Goal: Task Accomplishment & Management: Complete application form

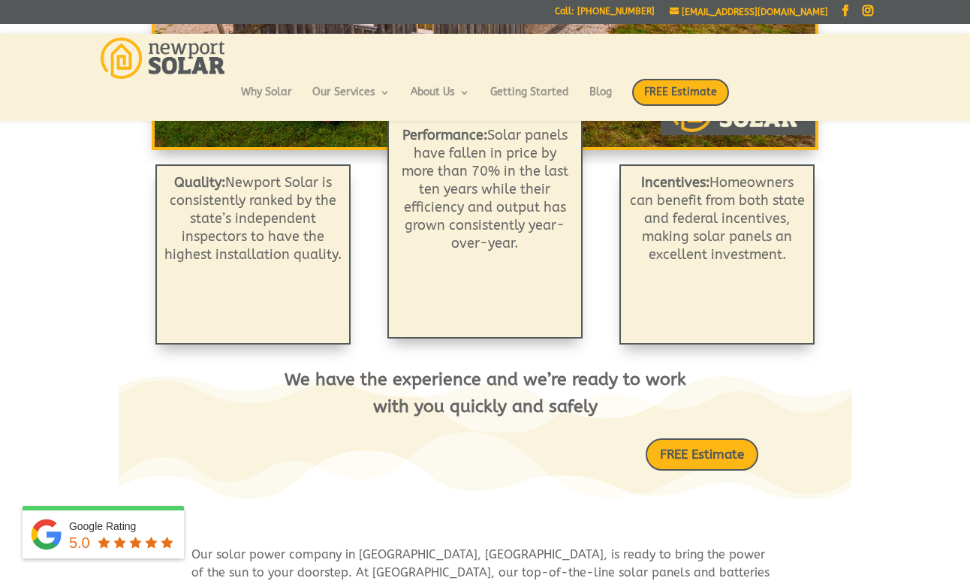
scroll to position [468, 0]
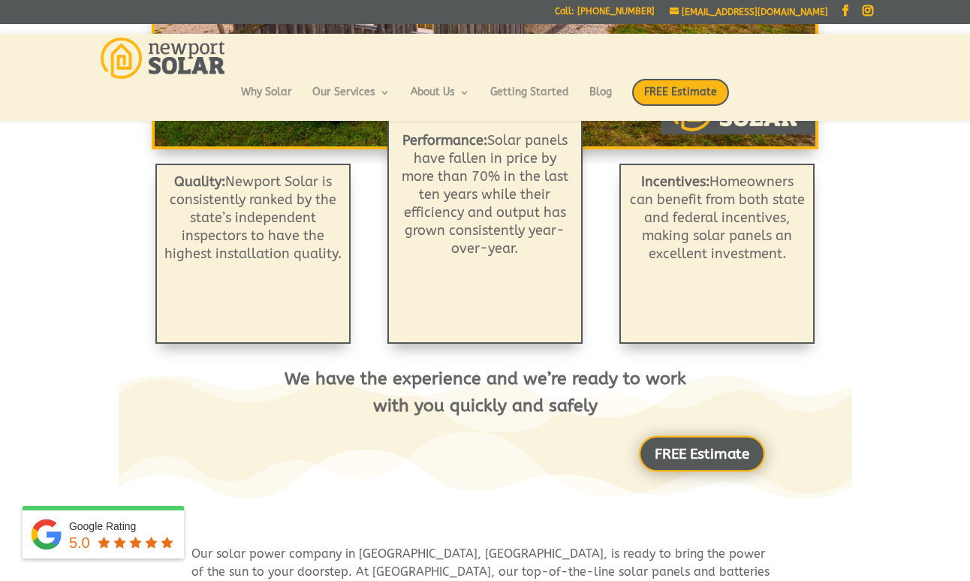
click at [691, 453] on link "FREE Estimate" at bounding box center [702, 454] width 126 height 36
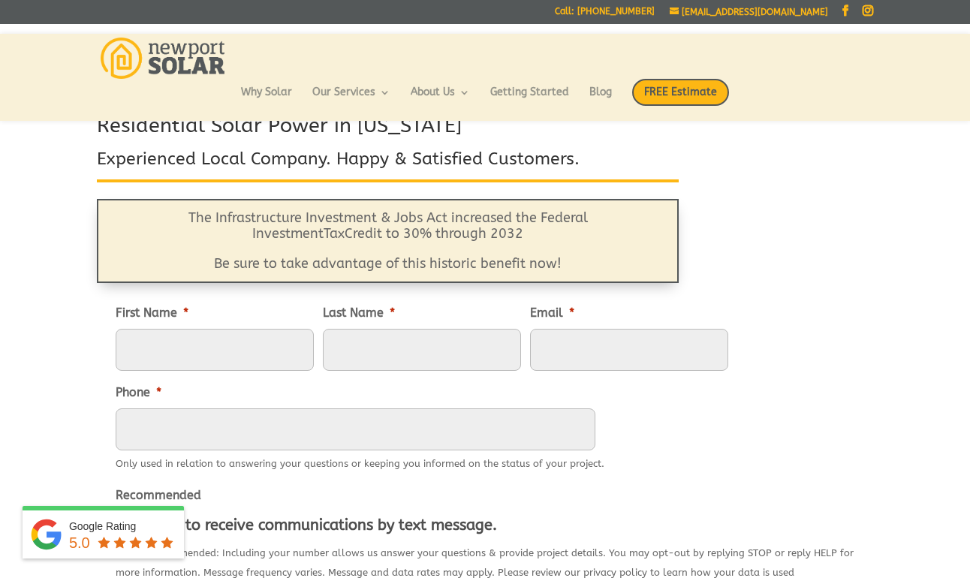
scroll to position [59, 0]
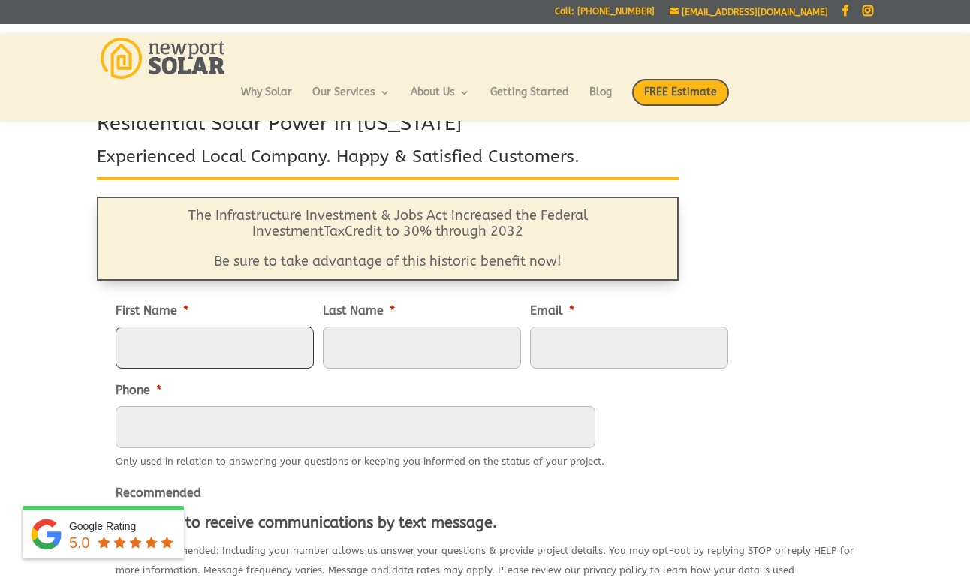
click at [158, 348] on input "First Name *" at bounding box center [215, 348] width 198 height 42
type input "Christopher"
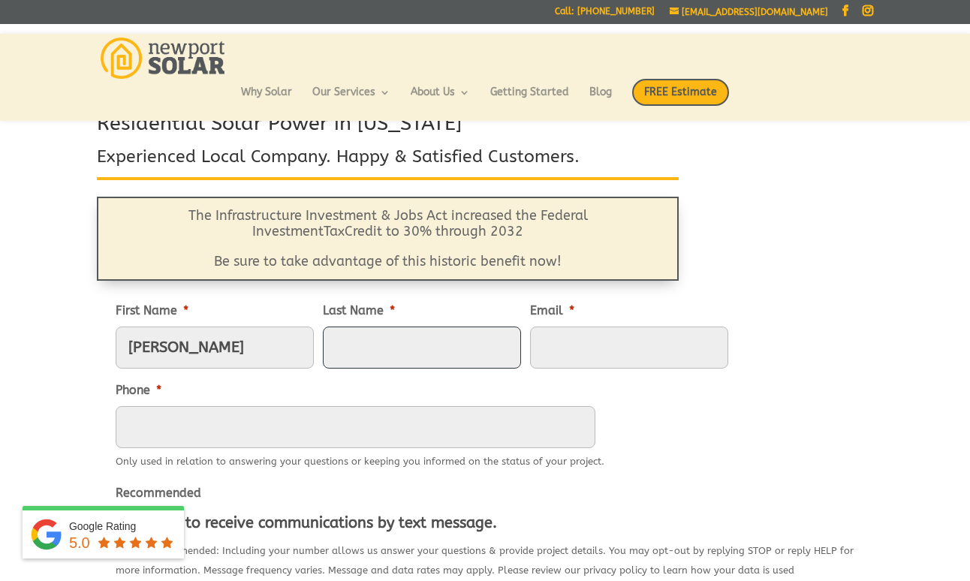
click at [385, 339] on input "Last Name *" at bounding box center [422, 348] width 198 height 42
type input "Fontaine"
click at [579, 342] on input "Email *" at bounding box center [629, 348] width 198 height 42
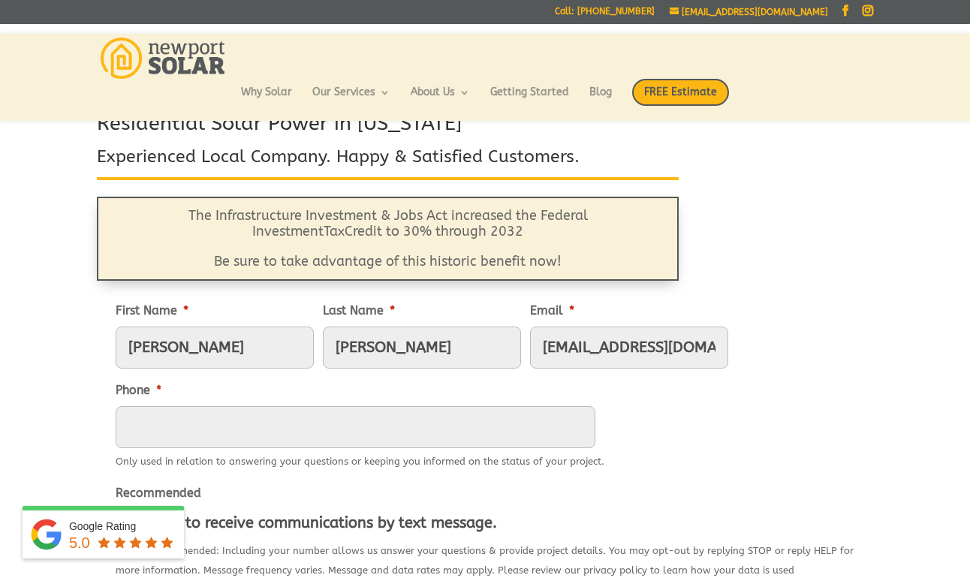
type input "christopherjfontaine@gmail.com"
click at [185, 416] on input "(___) ___-____" at bounding box center [356, 427] width 480 height 42
type input "(401) 783-1761"
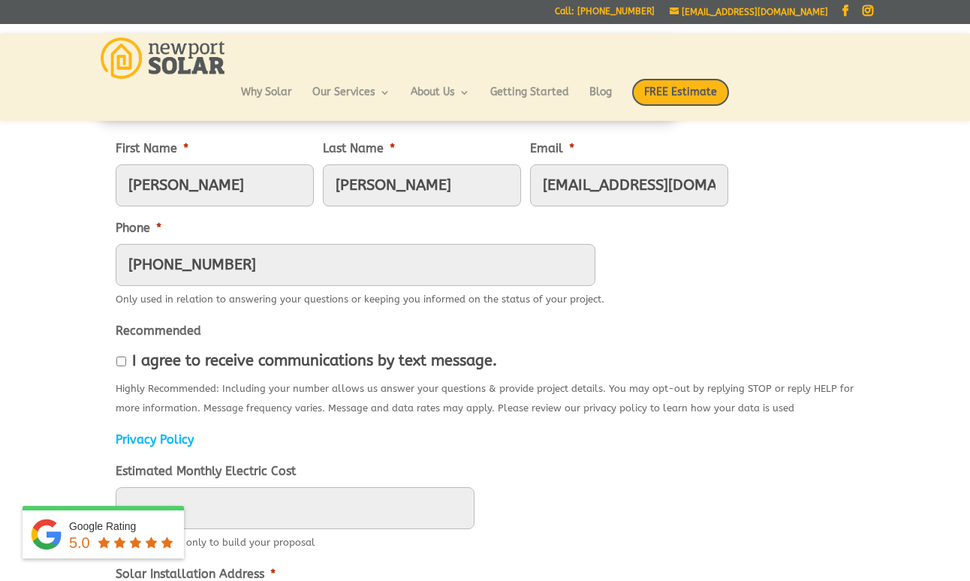
scroll to position [235, 0]
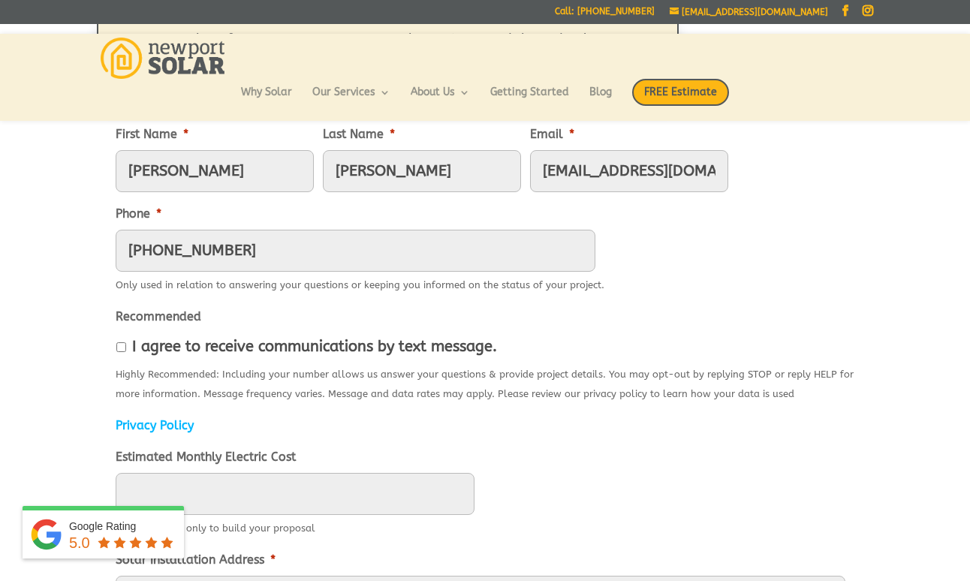
click at [123, 346] on input "I agree to receive communications by text message." at bounding box center [121, 347] width 10 height 10
checkbox input "true"
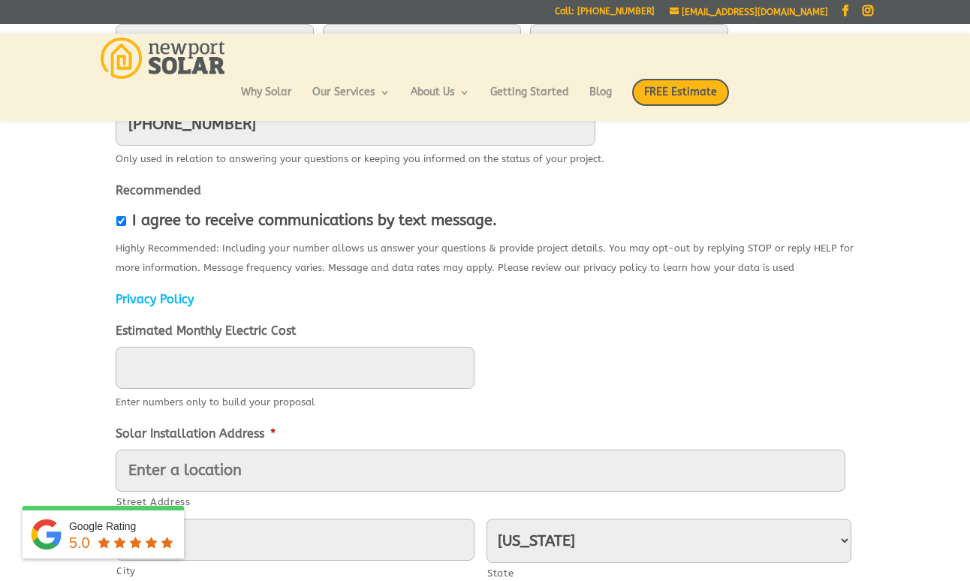
scroll to position [362, 0]
click at [159, 370] on input "____" at bounding box center [295, 367] width 359 height 42
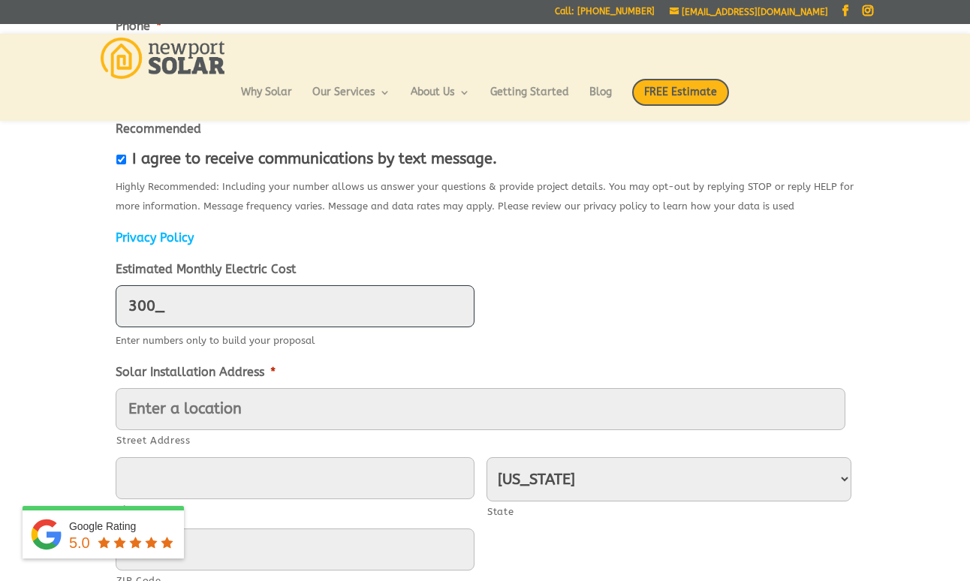
scroll to position [423, 0]
type input "300"
click at [146, 408] on input "Street Address" at bounding box center [481, 408] width 730 height 42
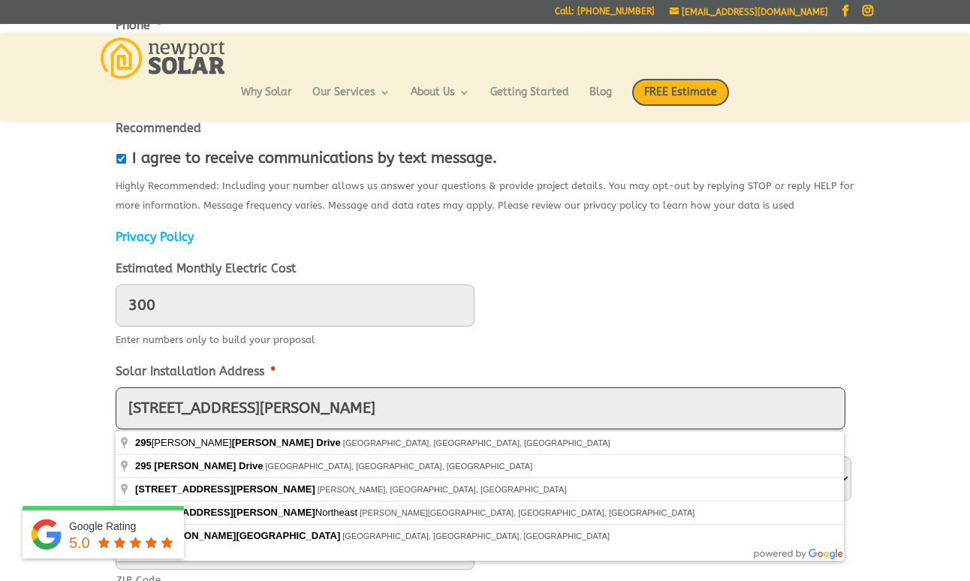
type input "295 carpenter Drive"
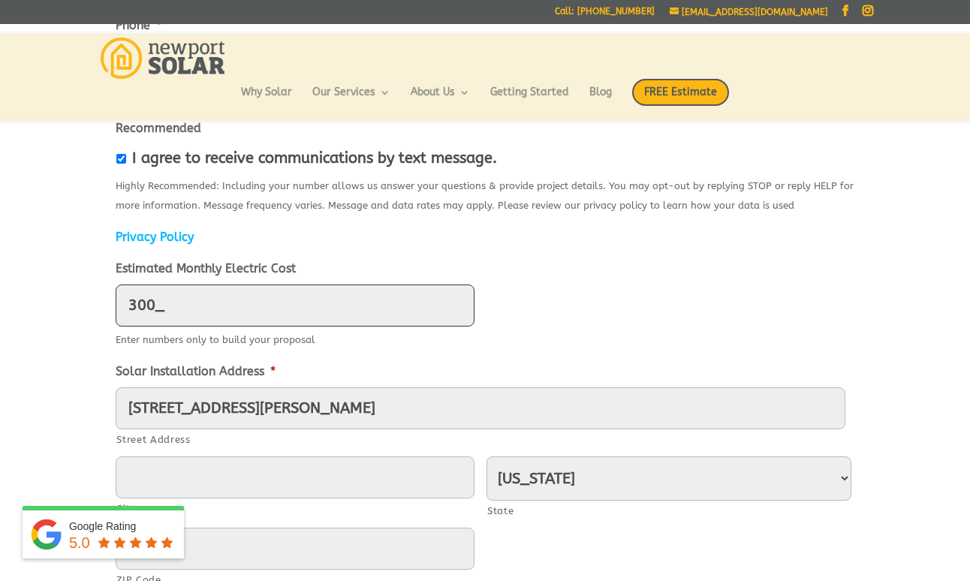
click at [170, 309] on input "300_" at bounding box center [295, 306] width 359 height 42
type input "300"
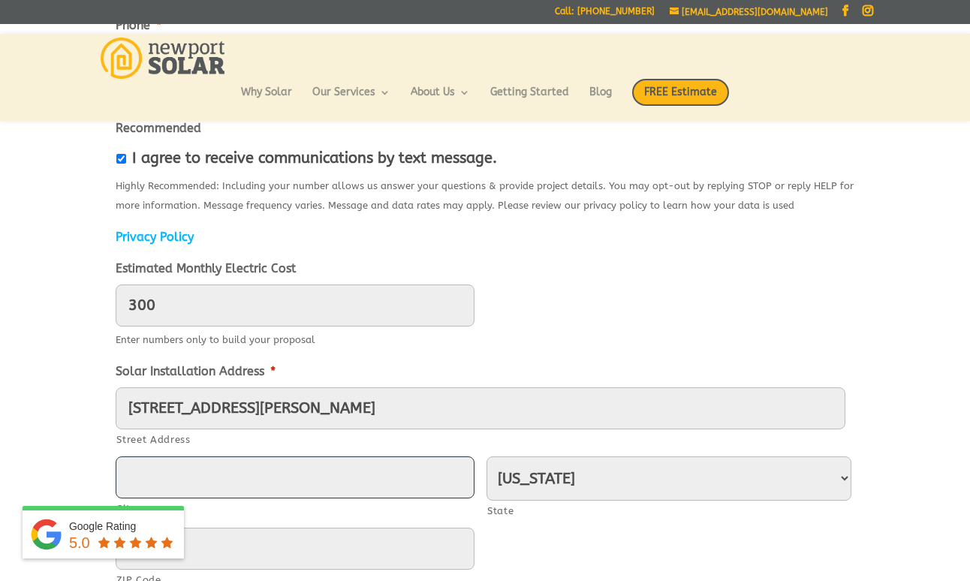
click at [142, 476] on input "City" at bounding box center [295, 477] width 359 height 42
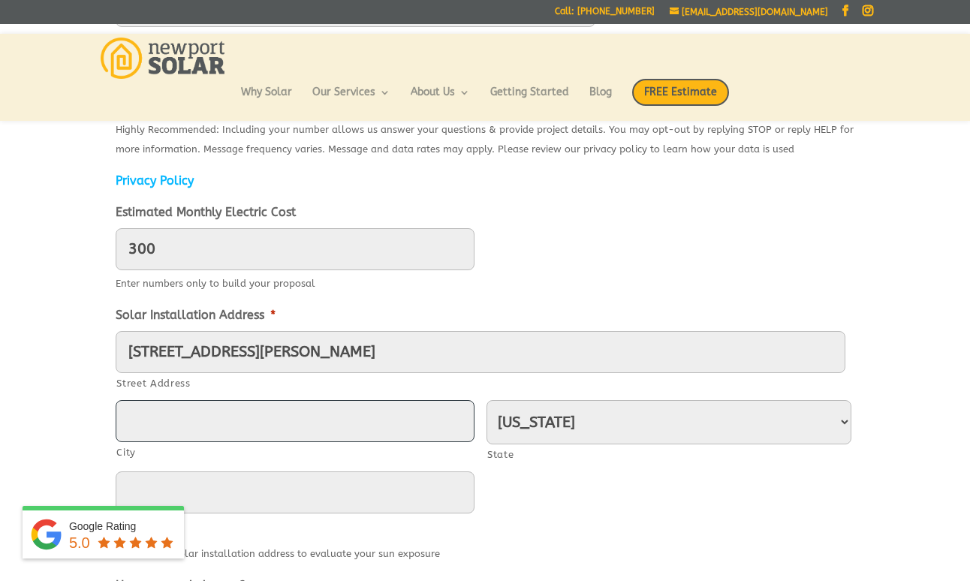
scroll to position [488, 0]
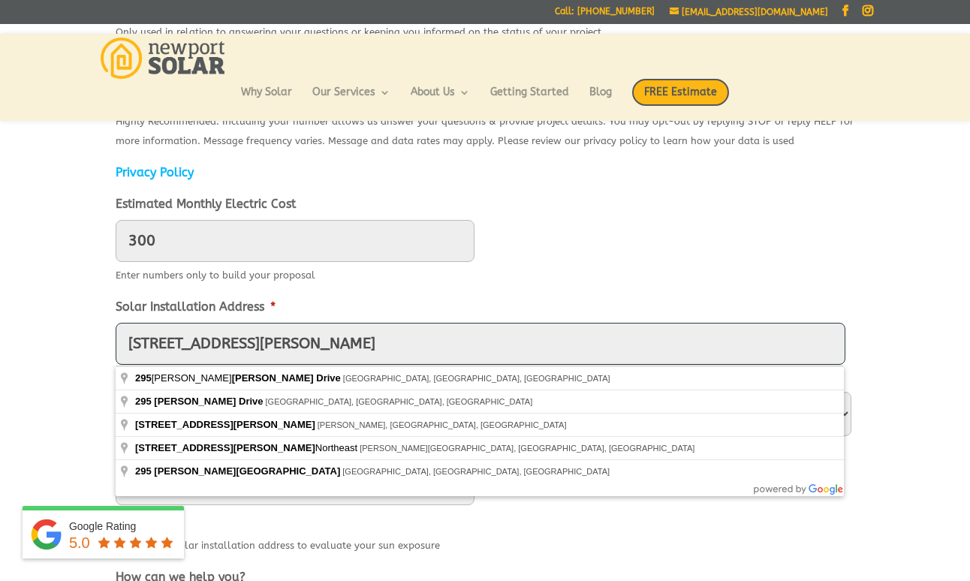
click at [283, 348] on input "295 carpenter Drive" at bounding box center [481, 344] width 730 height 42
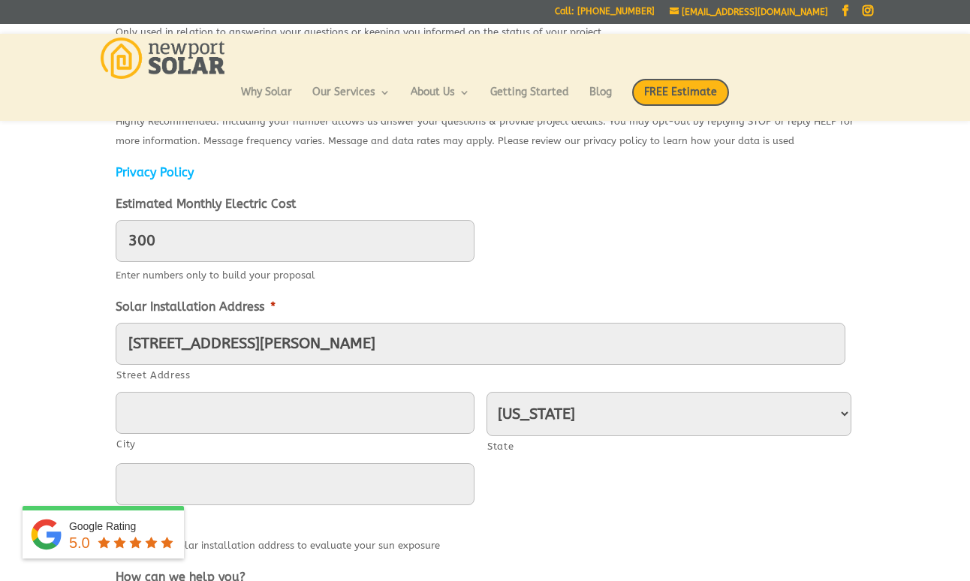
type input "295 Carpenter Drive"
type input "South Kingstown"
type input "02879"
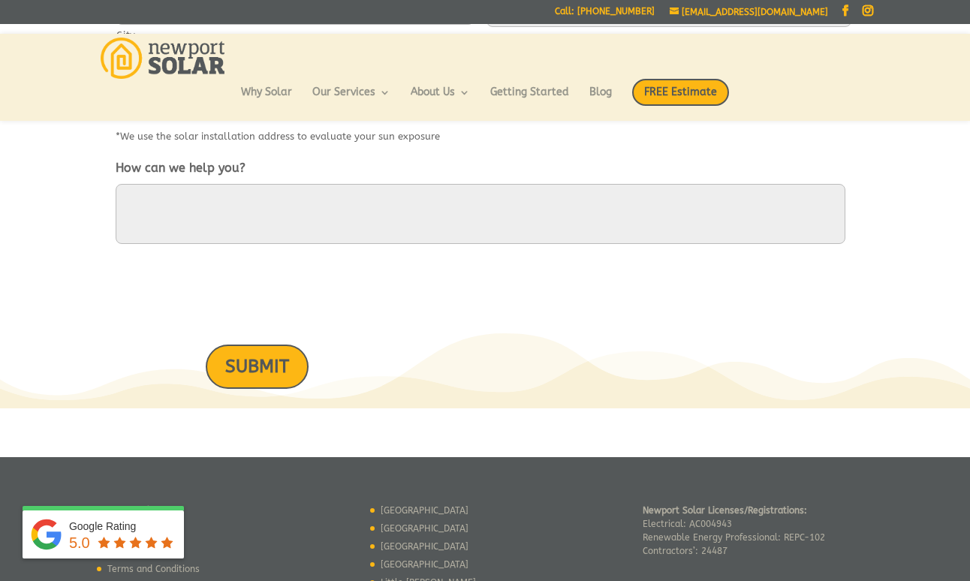
scroll to position [899, 0]
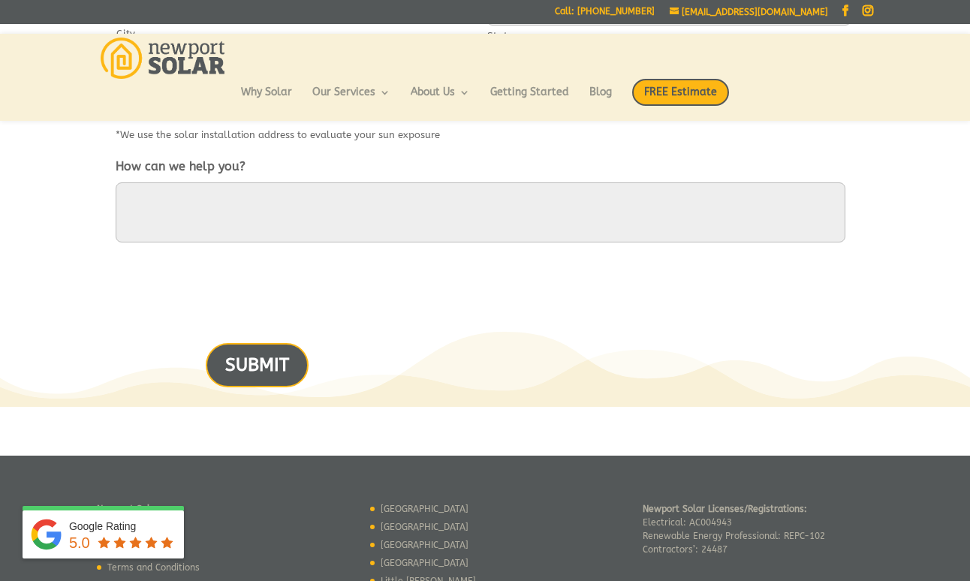
click at [256, 357] on input "SUBMIT" at bounding box center [257, 365] width 103 height 44
